Goal: Task Accomplishment & Management: Manage account settings

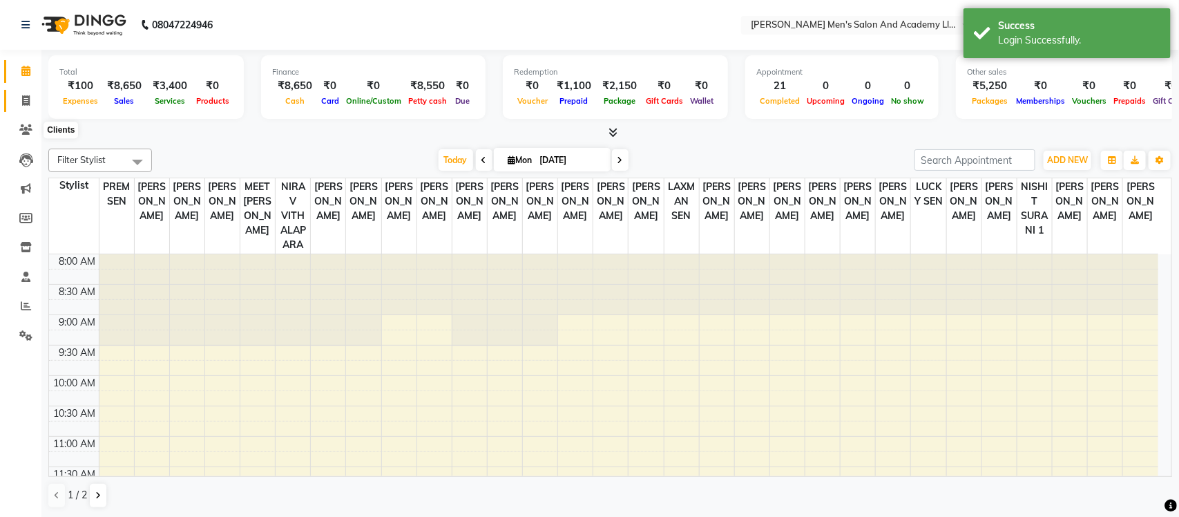
click at [24, 105] on icon at bounding box center [26, 100] width 8 height 10
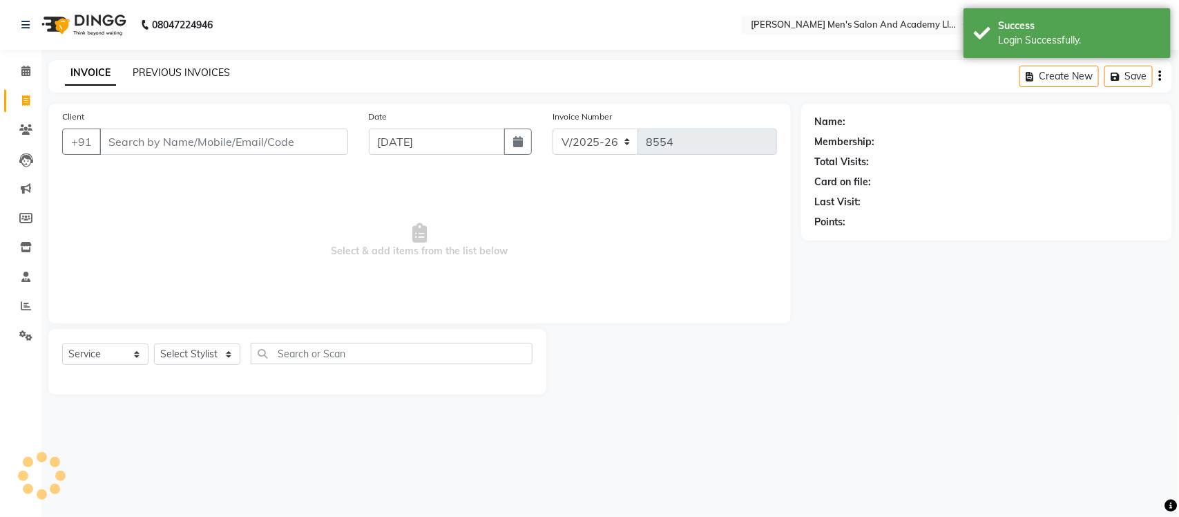
click at [176, 68] on link "PREVIOUS INVOICES" at bounding box center [181, 72] width 97 height 12
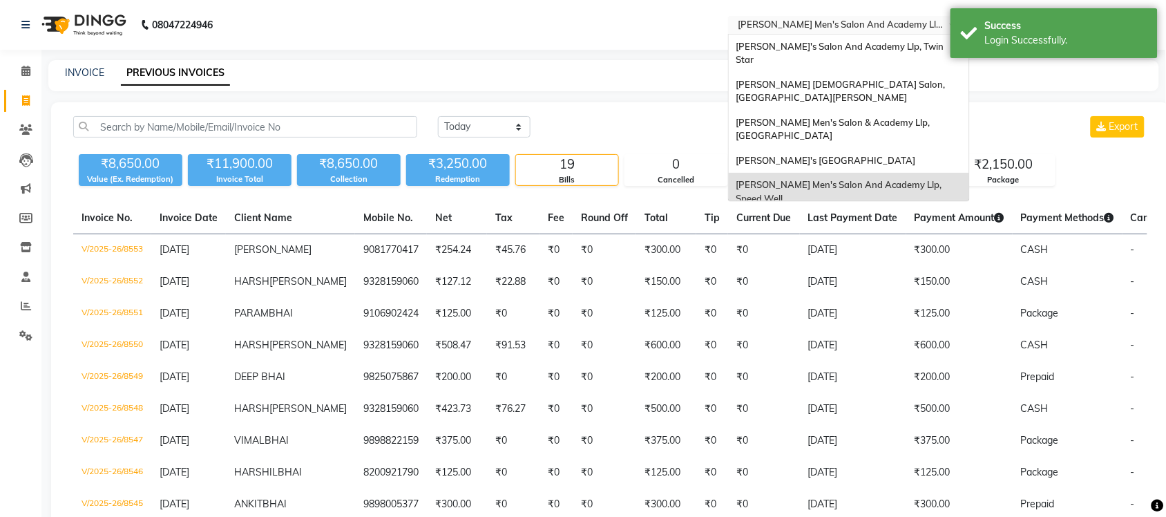
click at [818, 22] on input "text" at bounding box center [835, 26] width 200 height 14
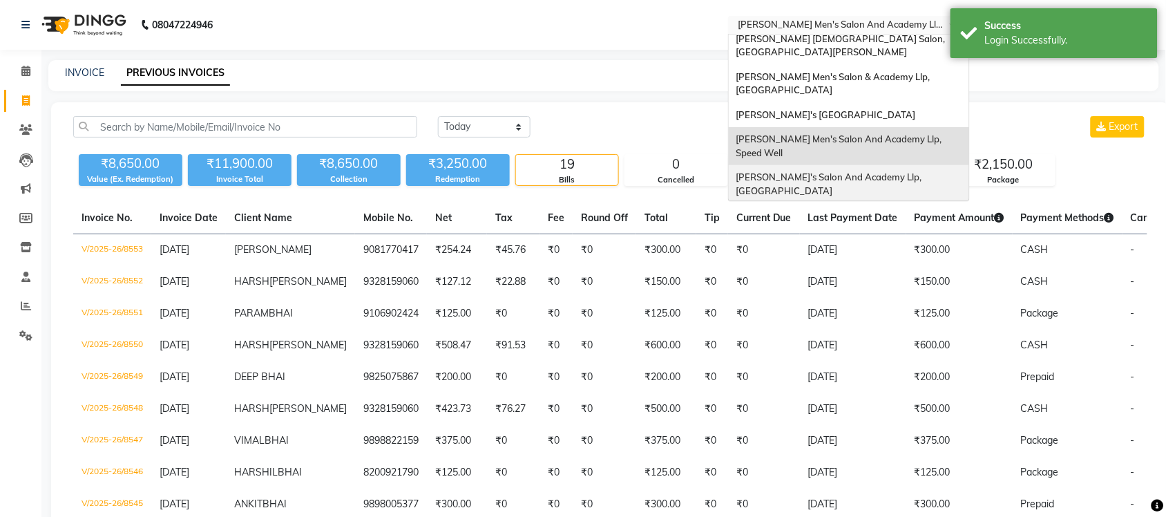
click at [847, 165] on div "[PERSON_NAME]'s Salon And Academy Llp, [GEOGRAPHIC_DATA]" at bounding box center [849, 184] width 240 height 38
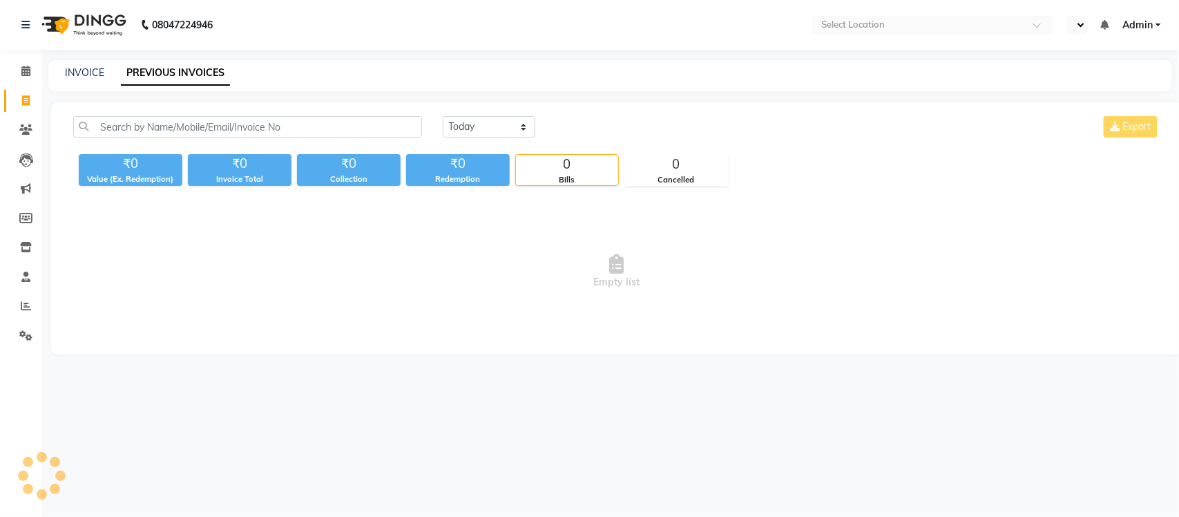
select select "en"
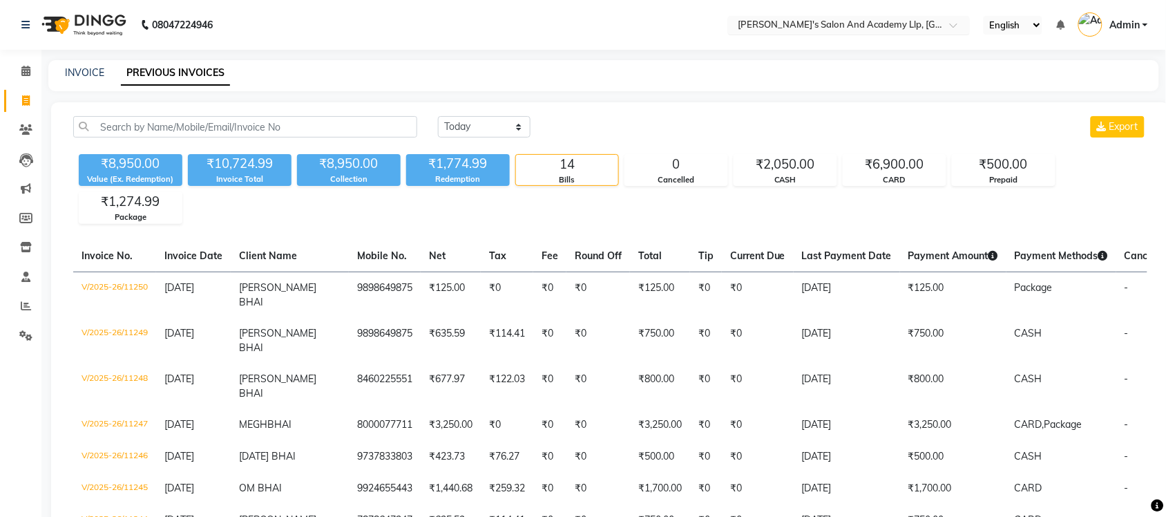
click at [841, 21] on input "text" at bounding box center [835, 26] width 200 height 14
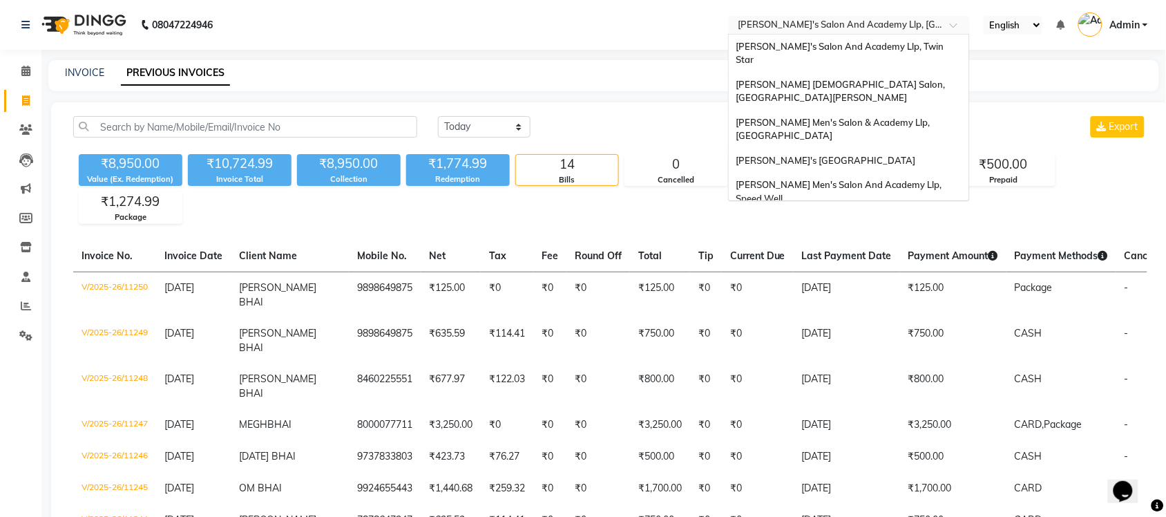
scroll to position [46, 0]
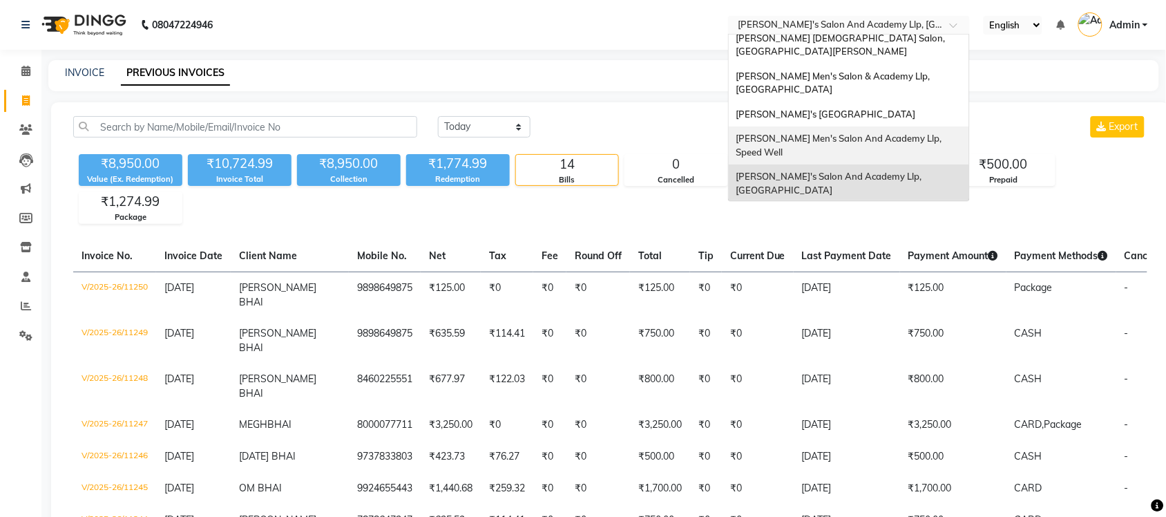
click at [860, 133] on span "[PERSON_NAME] Men's Salon And Academy Llp, Speed Well" at bounding box center [840, 145] width 208 height 25
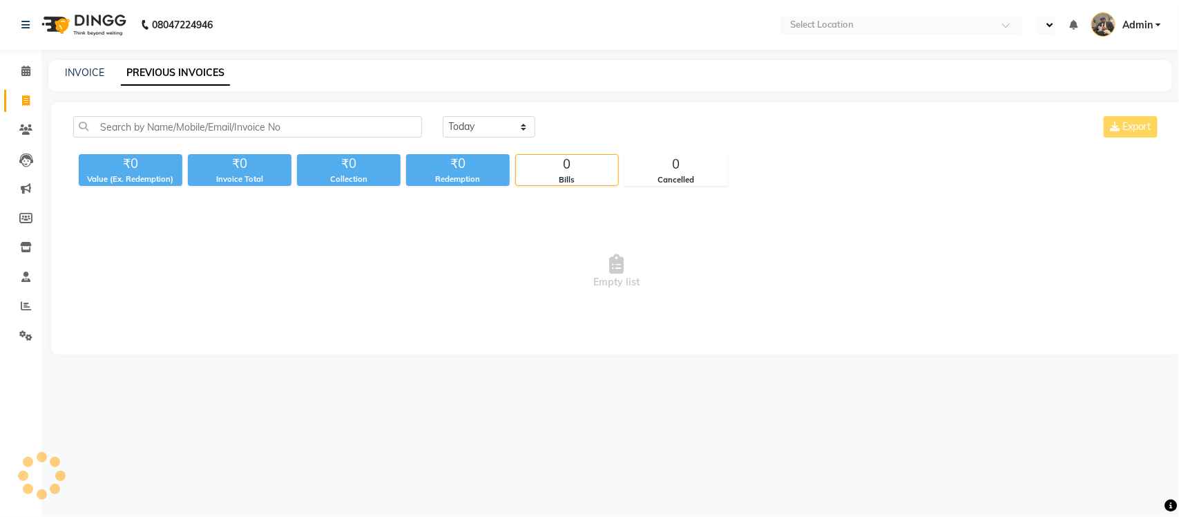
select select "en"
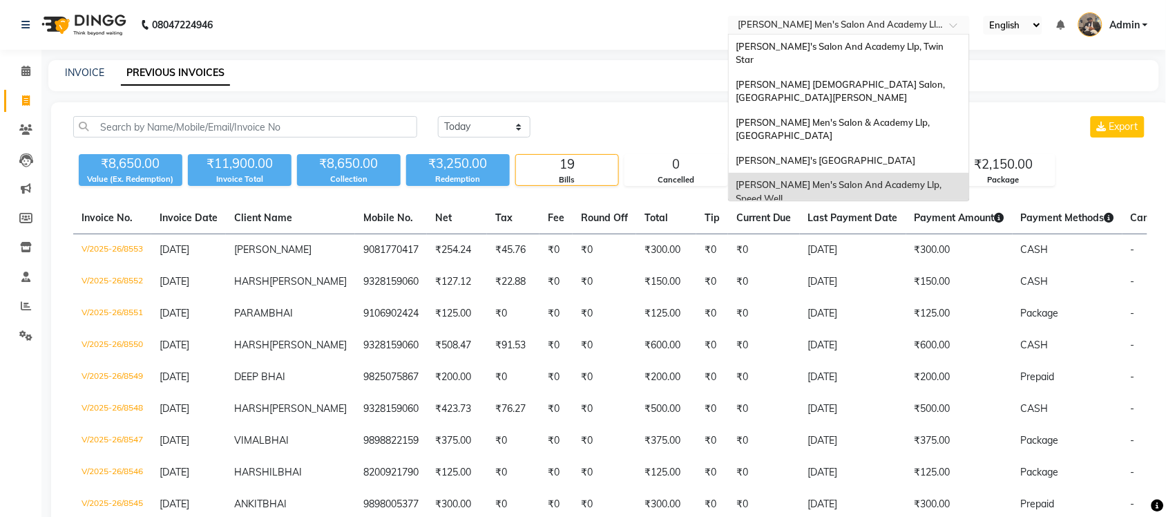
click at [874, 25] on input "text" at bounding box center [835, 26] width 200 height 14
click at [889, 148] on div "Sandy Men's Salon And Academy Llp, Mavdi Main Road" at bounding box center [849, 160] width 240 height 25
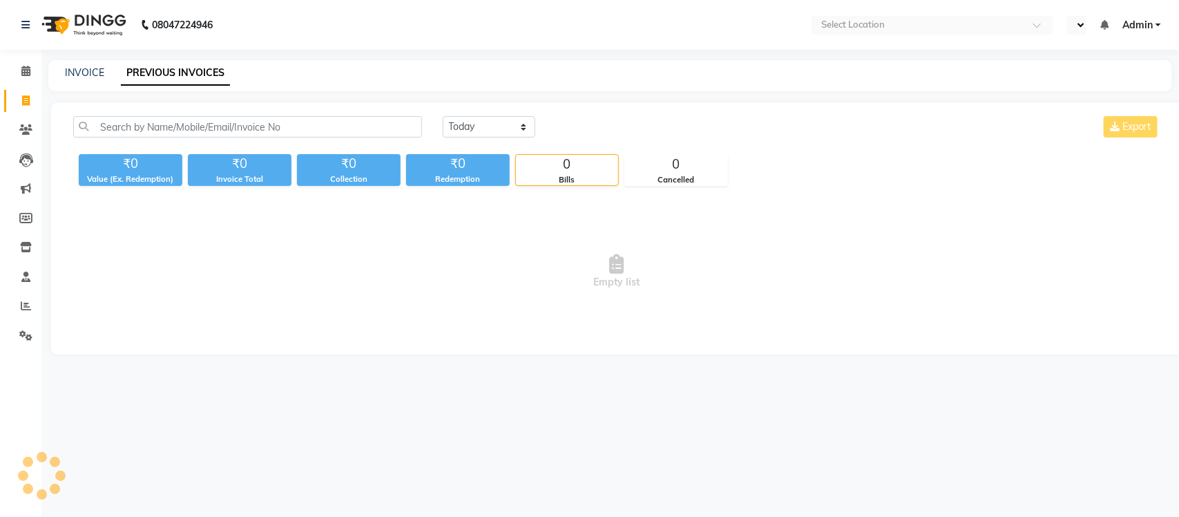
select select "en"
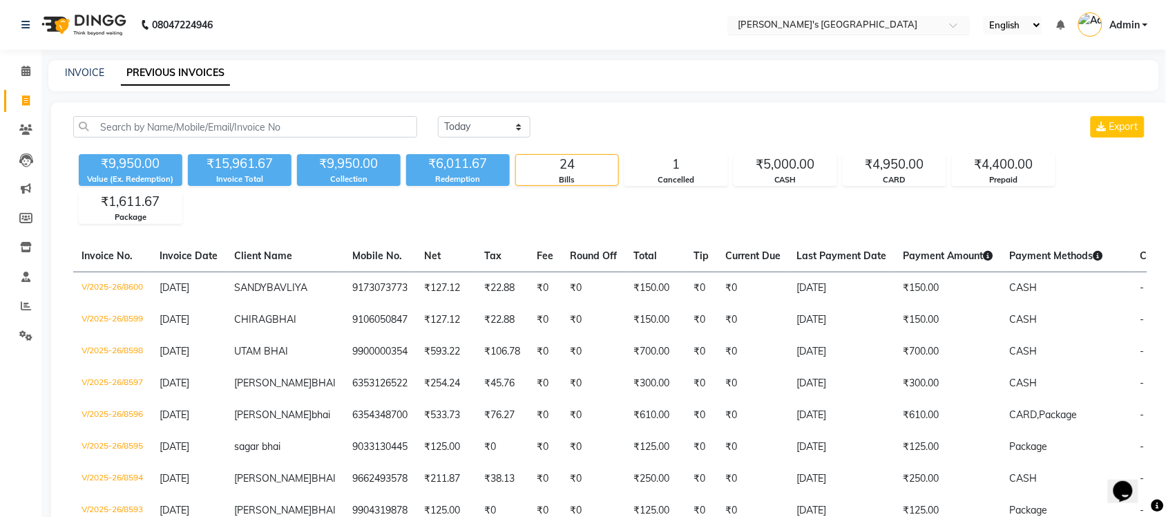
click at [891, 26] on input "text" at bounding box center [835, 26] width 200 height 14
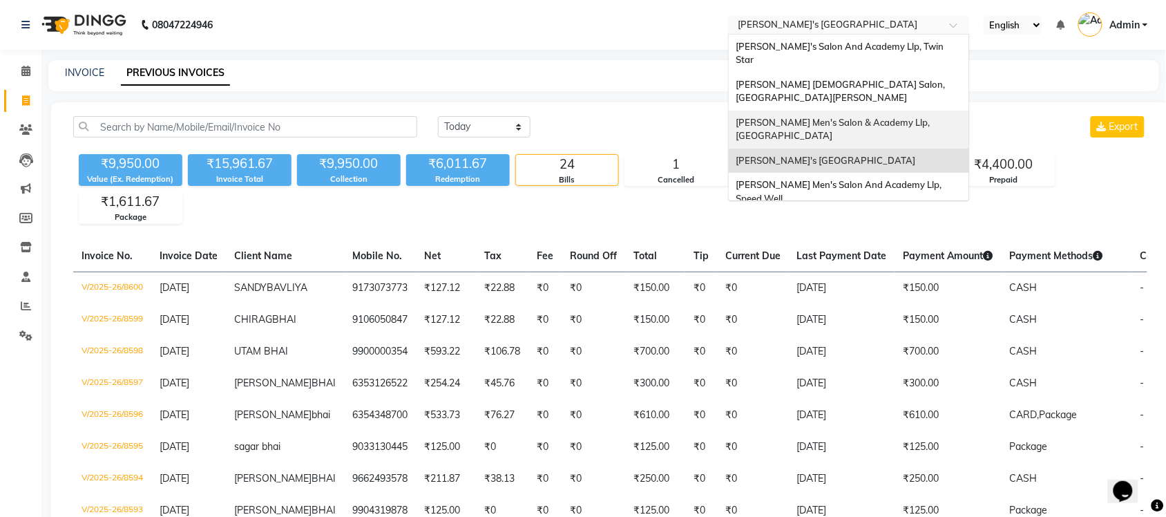
click at [899, 117] on span "[PERSON_NAME] Men's Salon & Academy Llp, [GEOGRAPHIC_DATA]" at bounding box center [834, 129] width 196 height 25
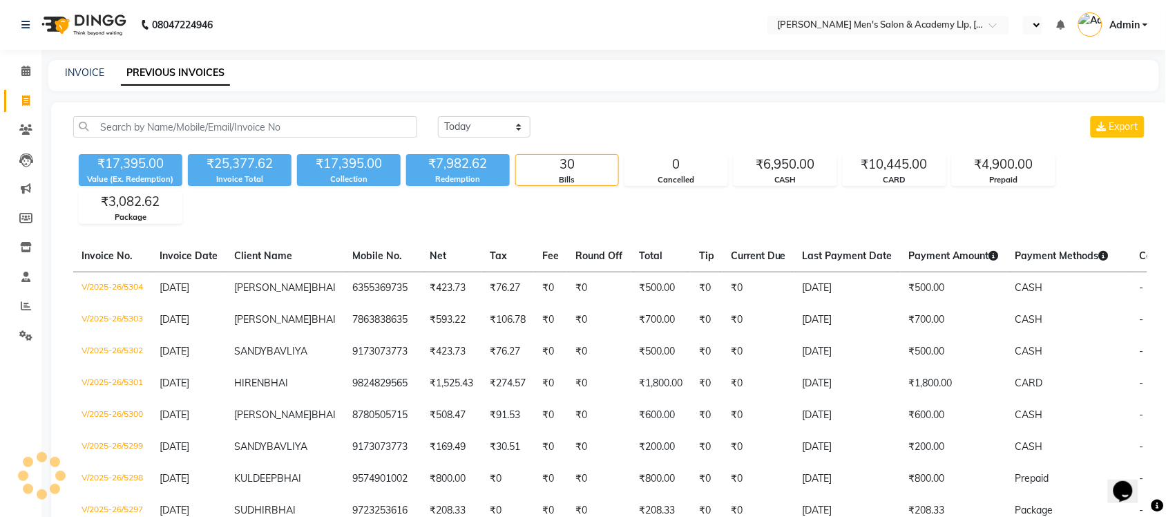
select select "en"
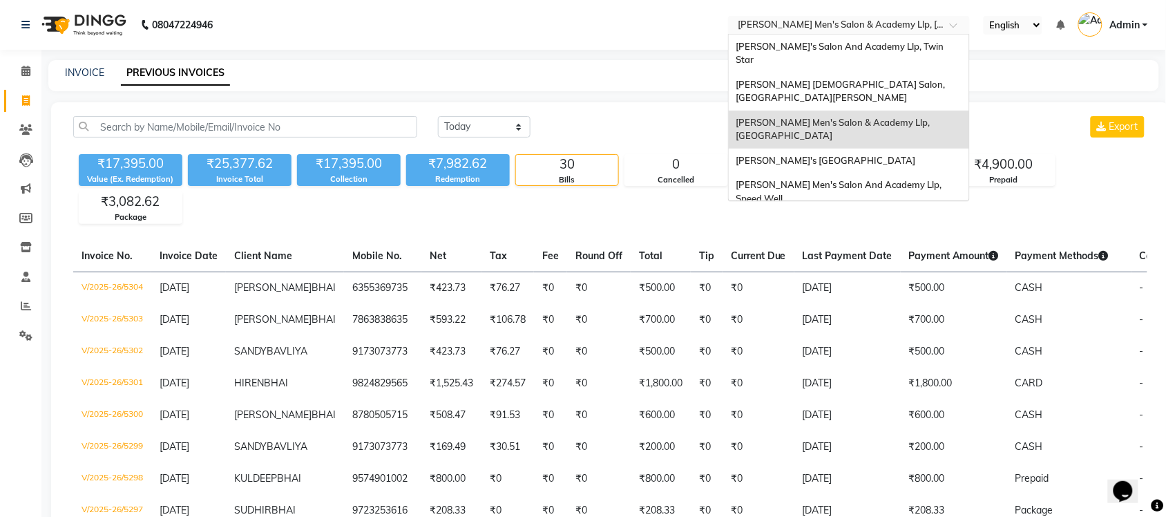
click at [892, 21] on input "text" at bounding box center [835, 26] width 200 height 14
click at [887, 73] on div "[PERSON_NAME] [DEMOGRAPHIC_DATA] Salon, [GEOGRAPHIC_DATA][PERSON_NAME]" at bounding box center [849, 92] width 240 height 38
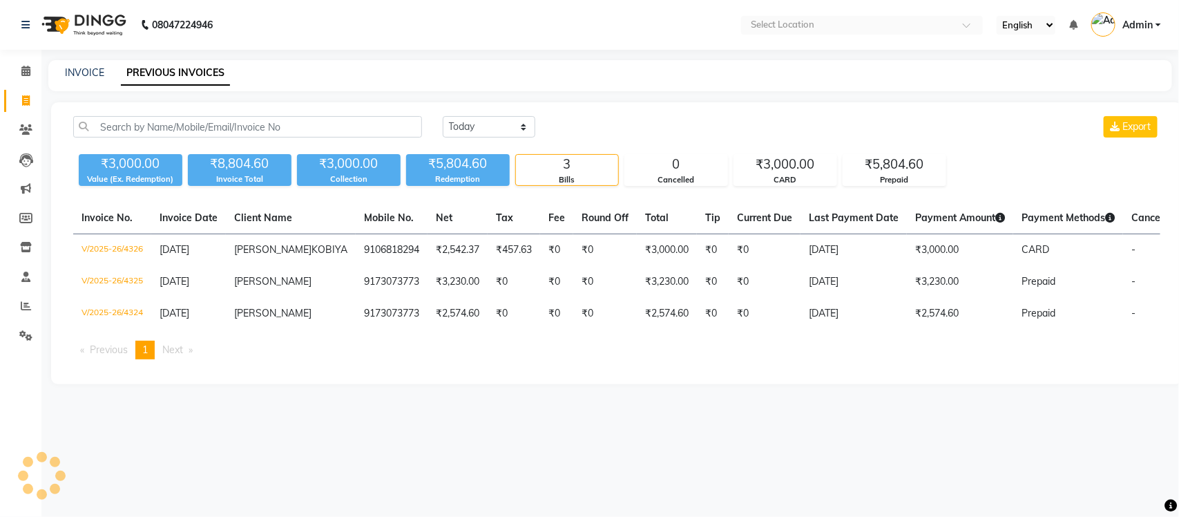
select select "en"
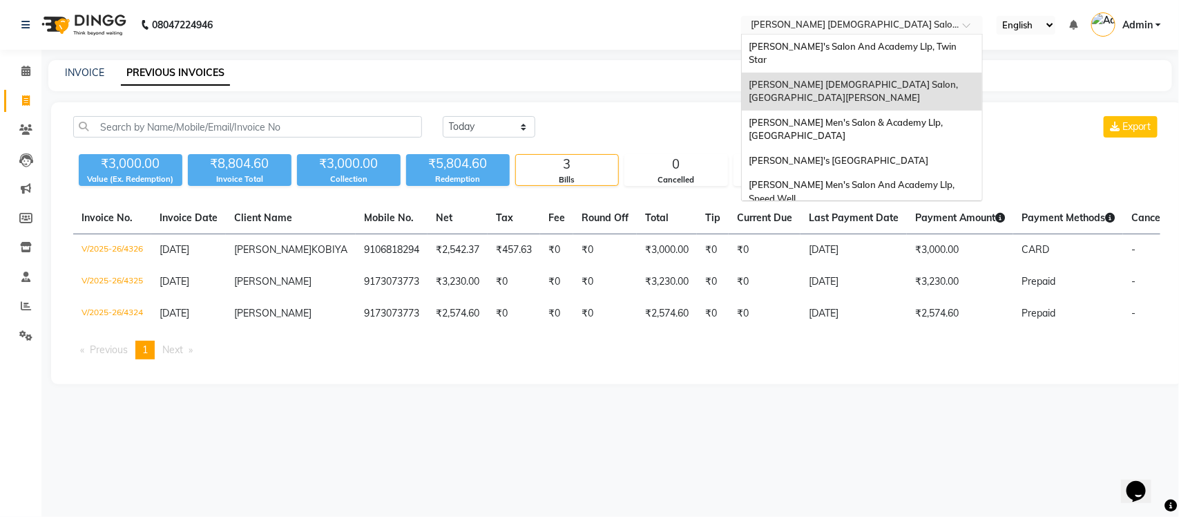
click at [885, 26] on input "text" at bounding box center [848, 26] width 200 height 14
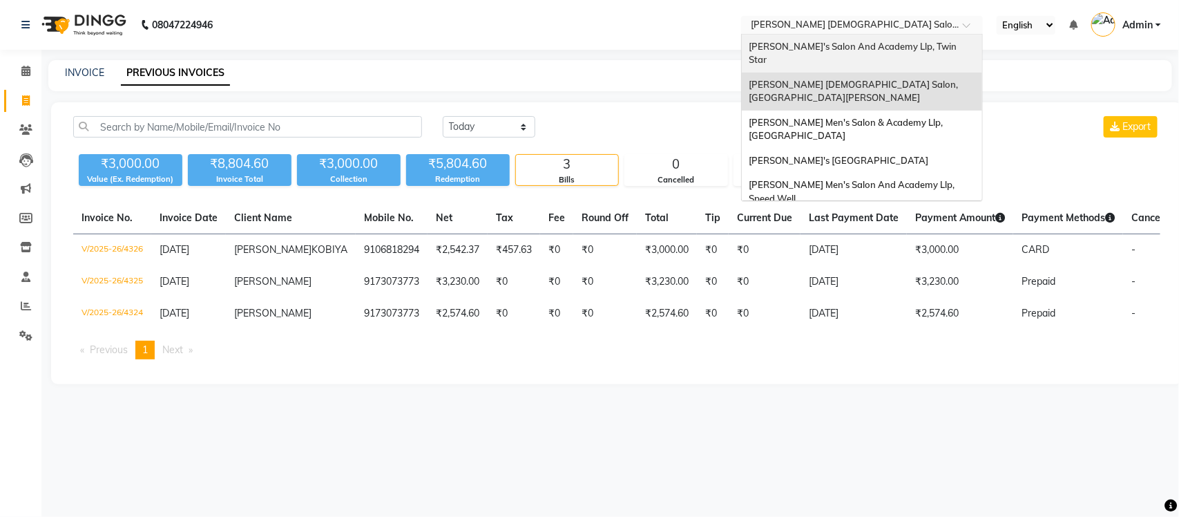
click at [886, 50] on span "[PERSON_NAME]'s Salon And Academy Llp, Twin Star" at bounding box center [854, 53] width 210 height 25
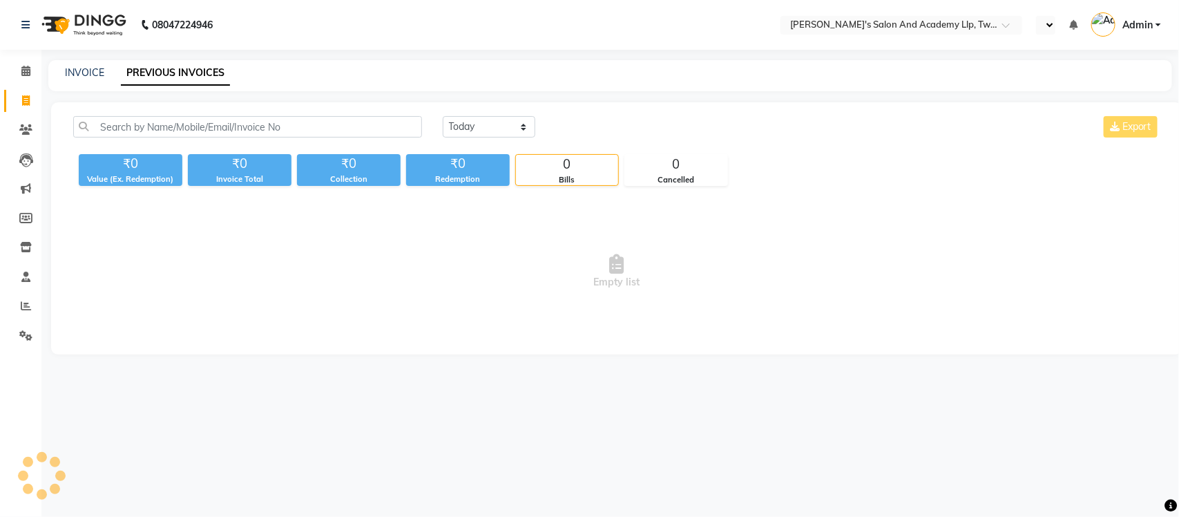
select select "en"
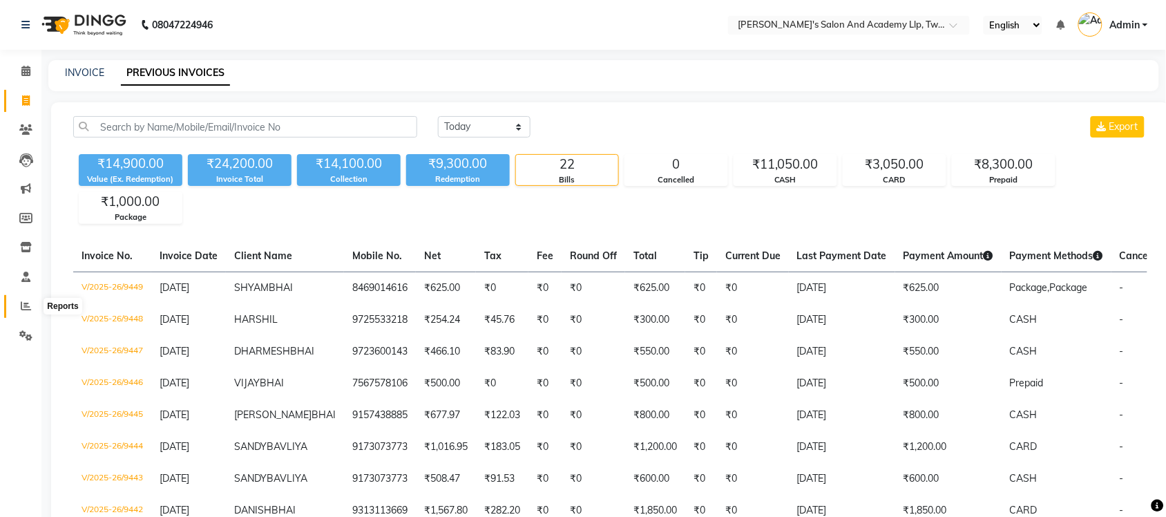
click at [23, 305] on icon at bounding box center [26, 305] width 10 height 10
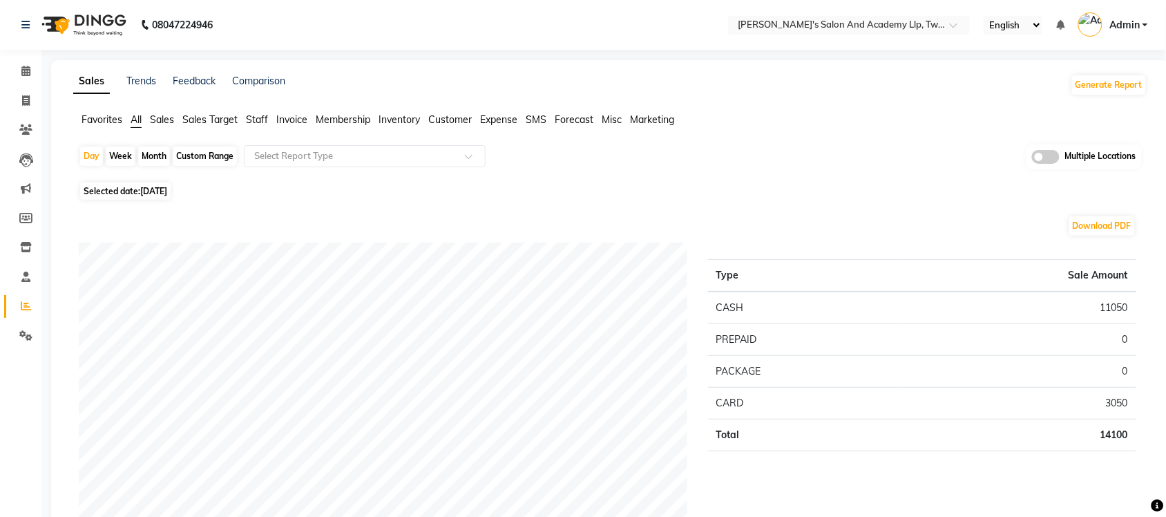
click at [1044, 153] on span at bounding box center [1046, 157] width 28 height 14
click at [1032, 159] on input "checkbox" at bounding box center [1032, 159] width 0 height 0
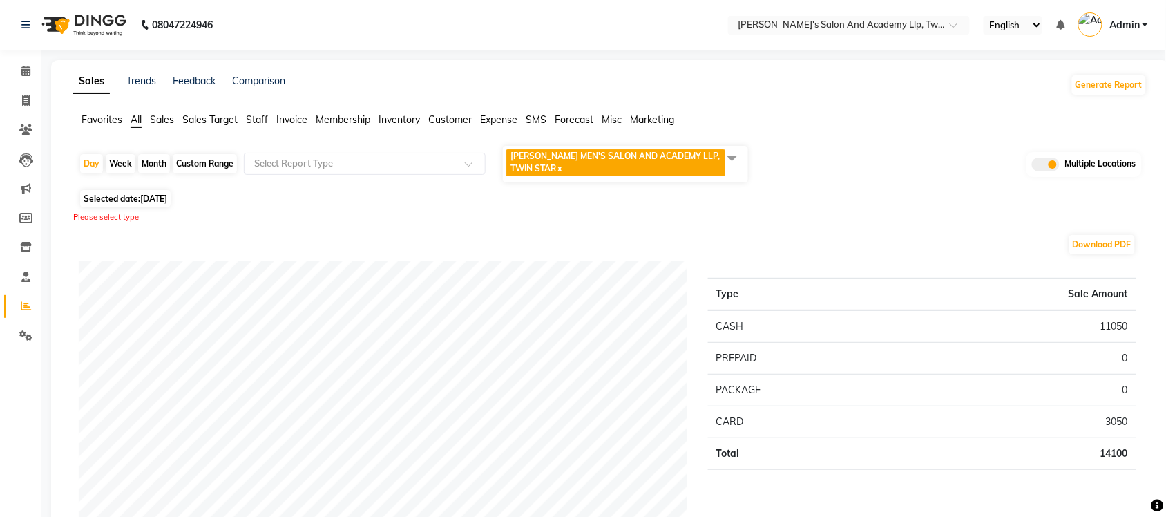
click at [727, 154] on span at bounding box center [732, 157] width 28 height 26
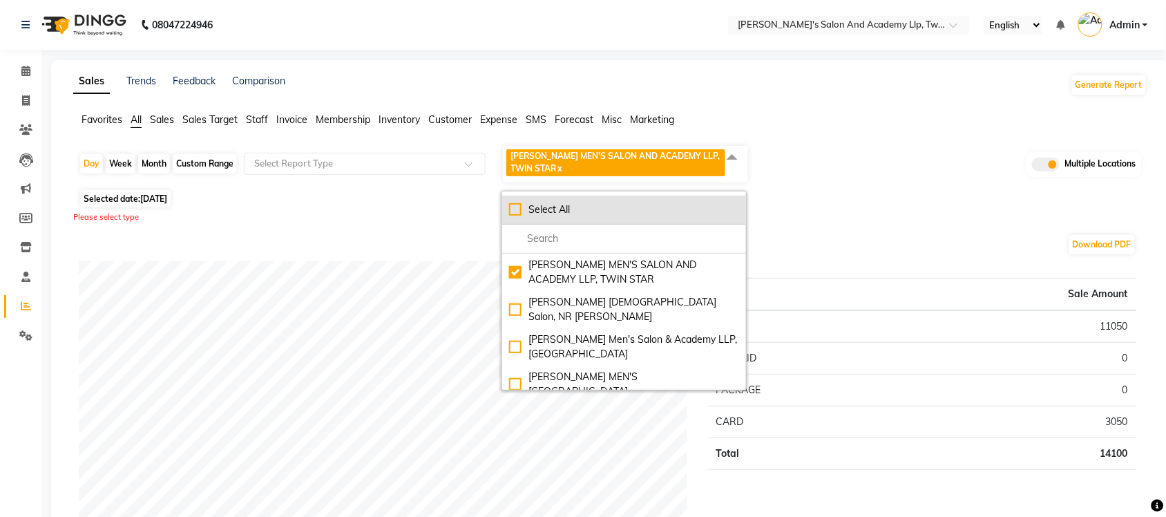
click at [511, 208] on div "Select All" at bounding box center [624, 209] width 230 height 15
checkbox input "true"
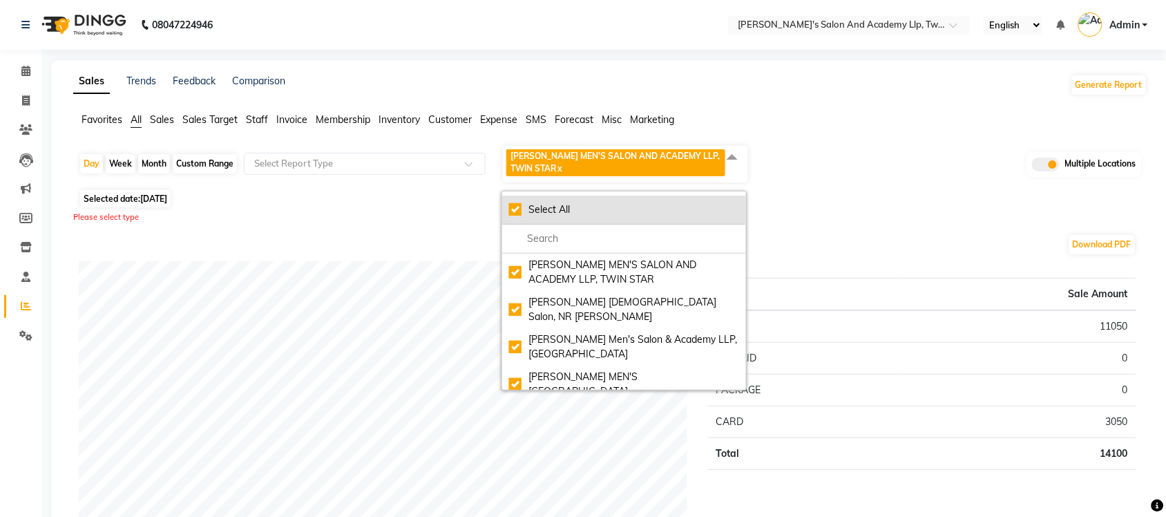
checkbox input "true"
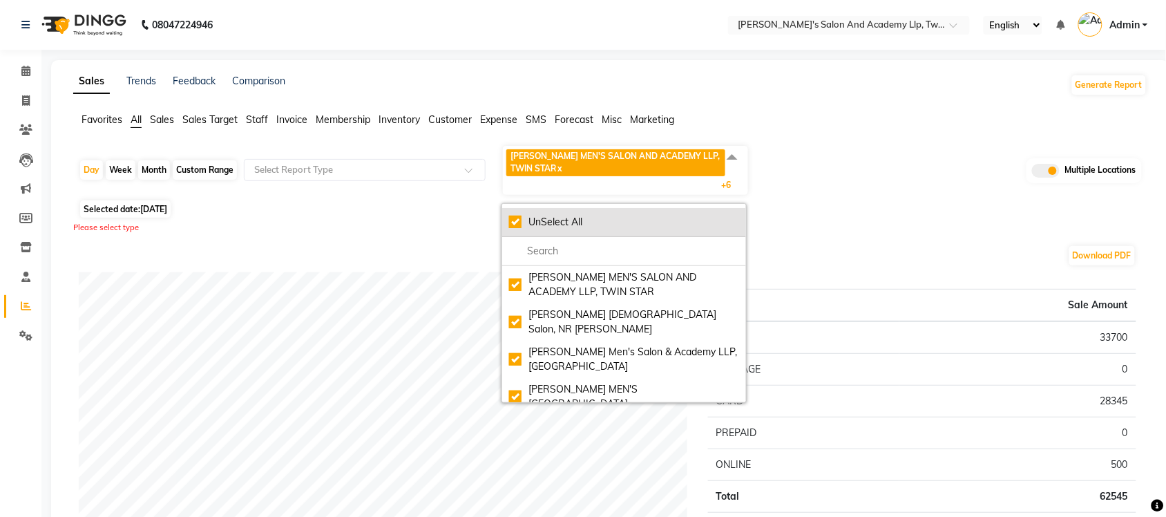
click at [510, 218] on div "UnSelect All" at bounding box center [624, 222] width 230 height 15
checkbox input "false"
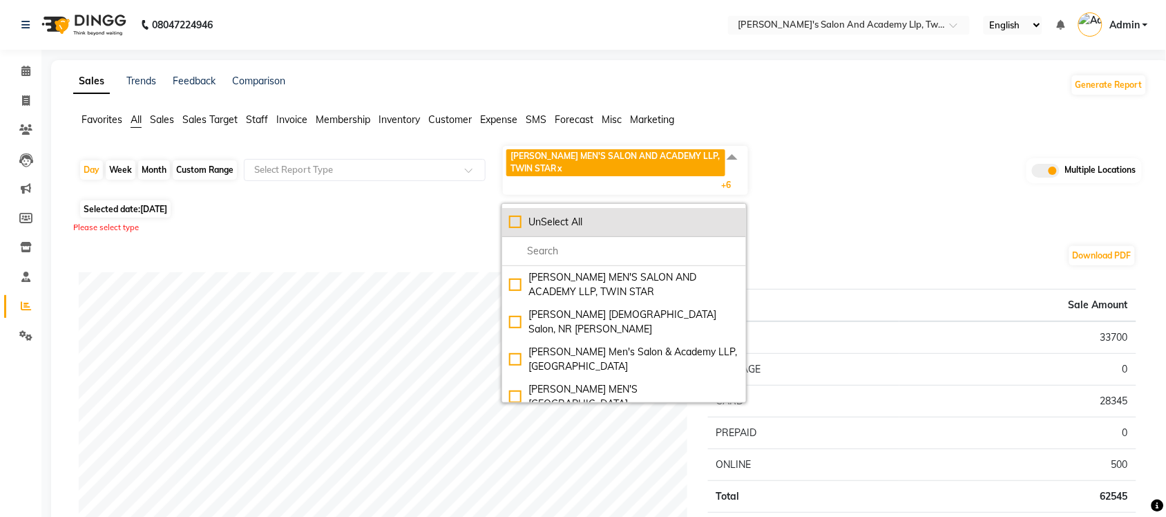
checkbox input "false"
